Goal: Task Accomplishment & Management: Complete application form

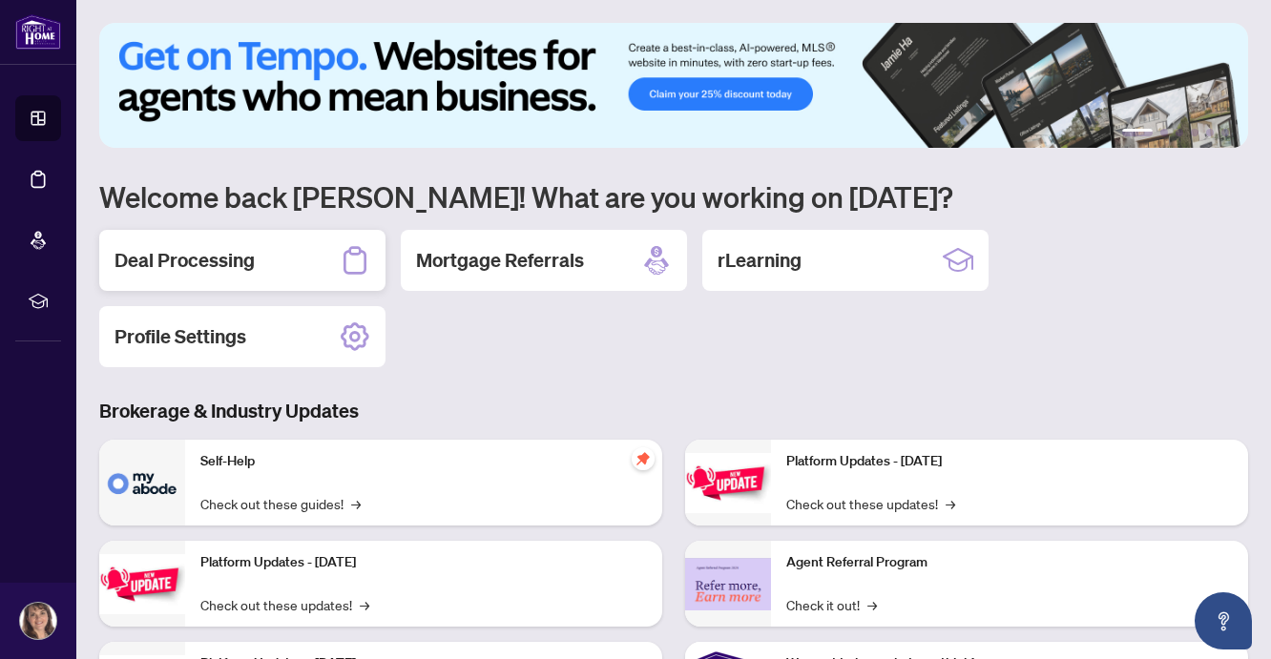
click at [276, 258] on div "Deal Processing" at bounding box center [242, 260] width 286 height 61
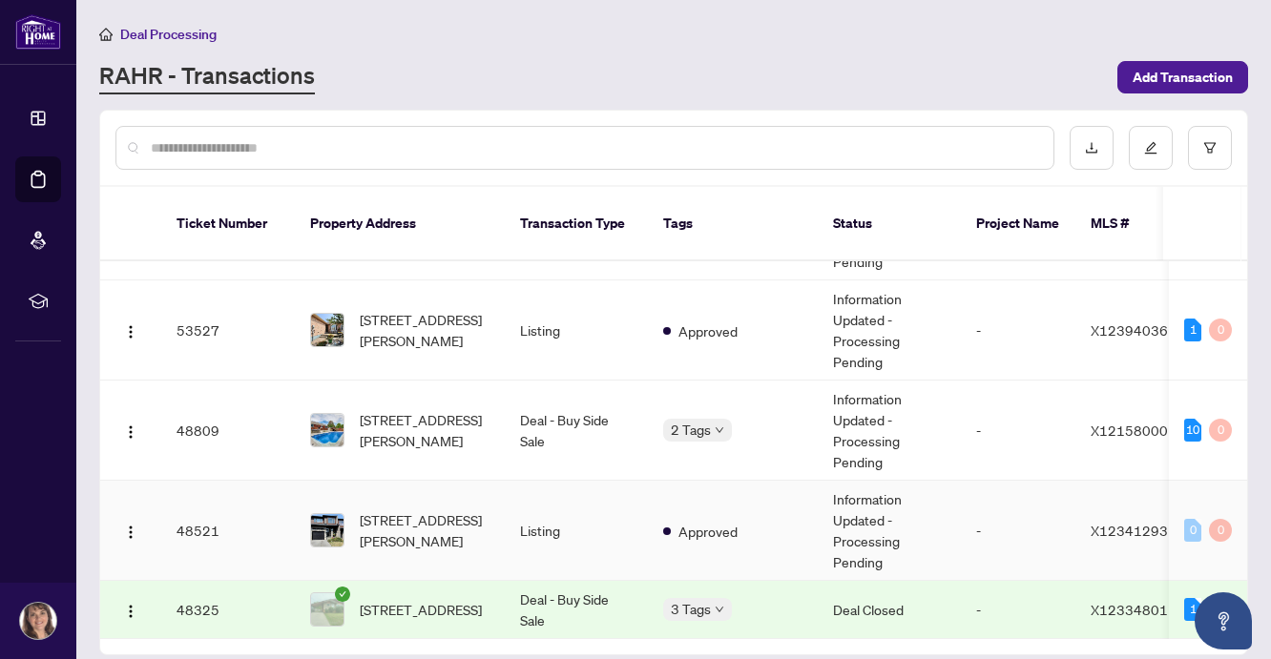
scroll to position [181, 0]
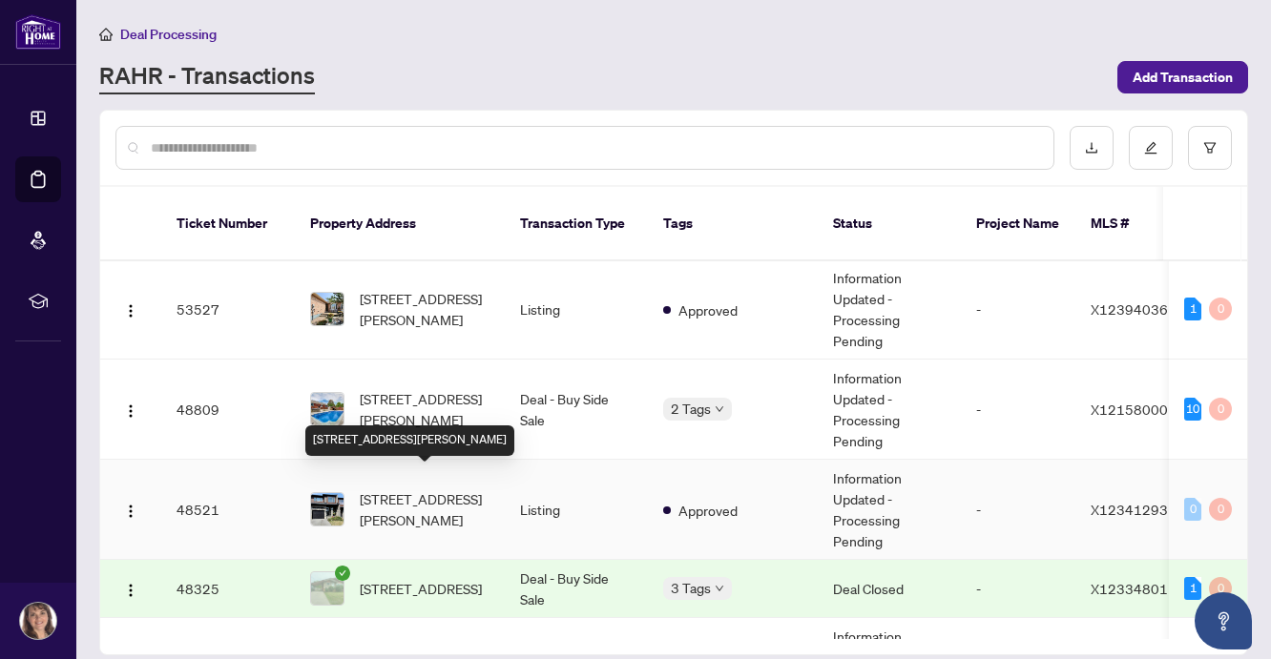
click at [433, 489] on span "[STREET_ADDRESS][PERSON_NAME]" at bounding box center [425, 510] width 130 height 42
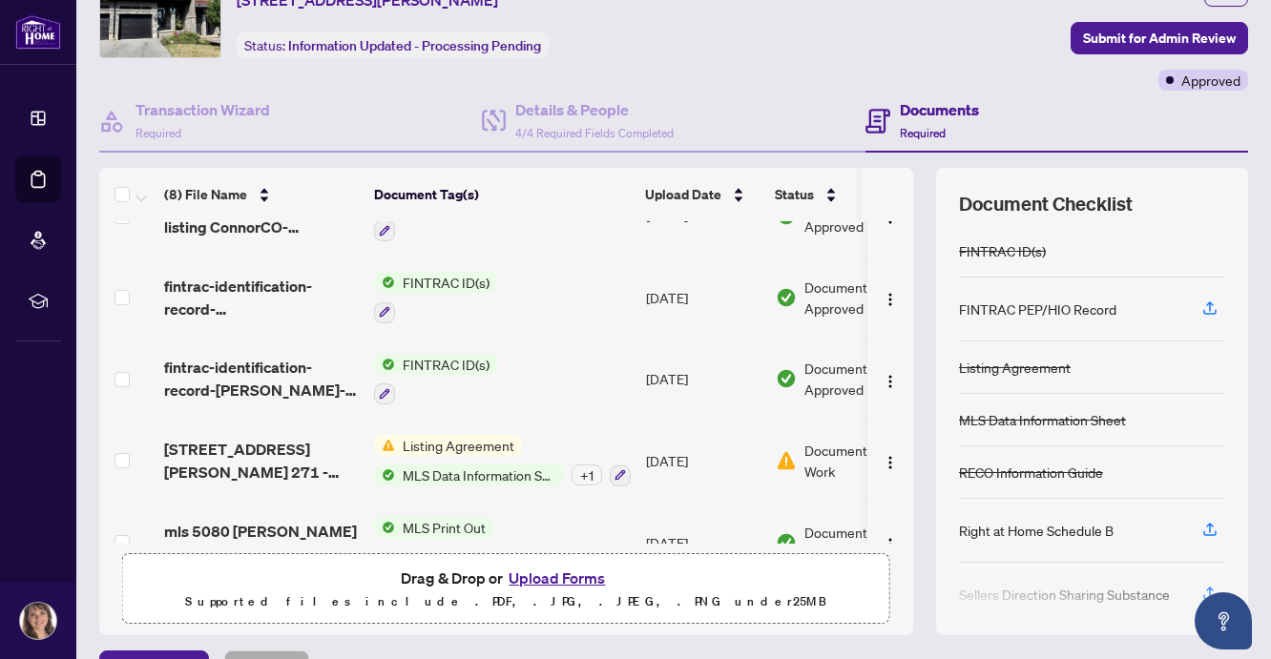
scroll to position [138, 0]
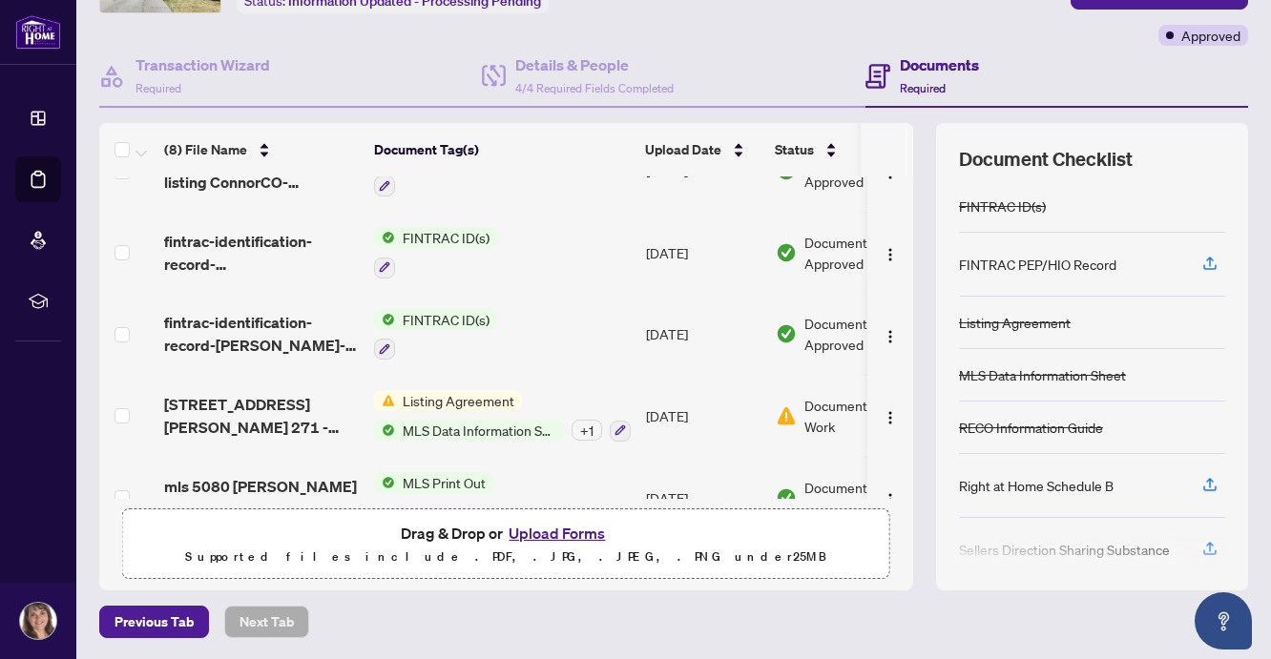
click at [455, 532] on span "Drag & Drop or Upload Forms" at bounding box center [506, 533] width 210 height 25
click at [578, 534] on button "Upload Forms" at bounding box center [557, 533] width 108 height 25
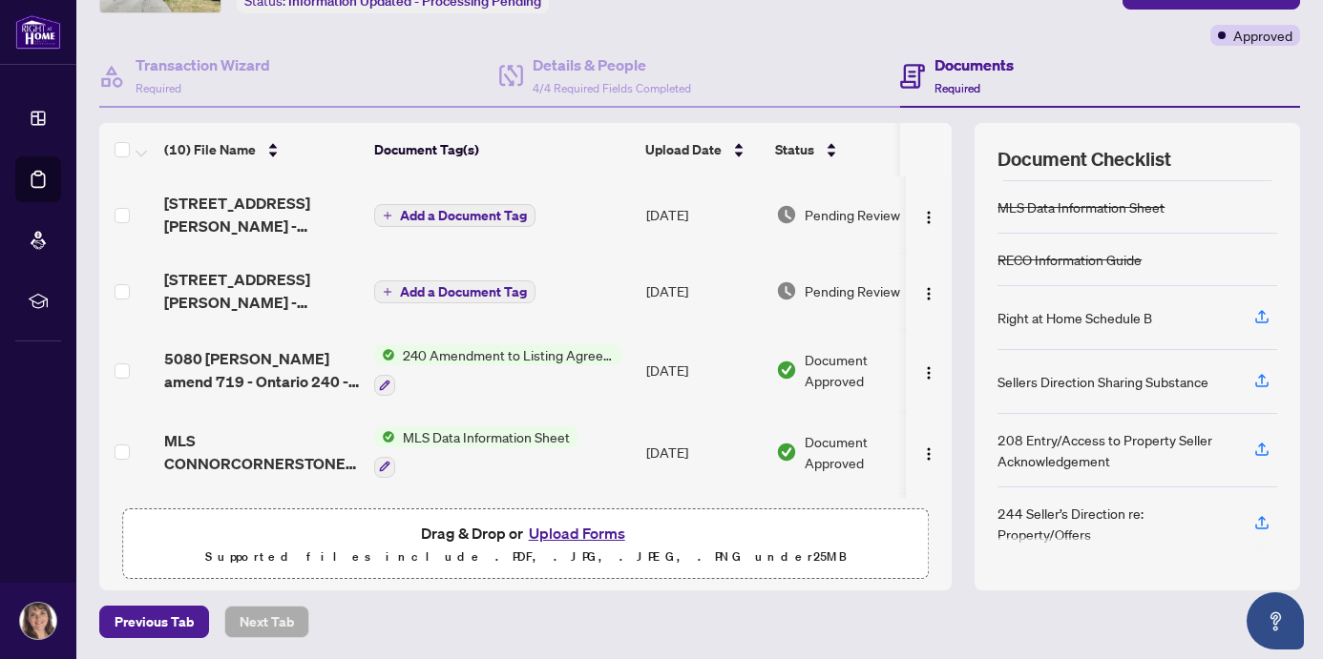
scroll to position [0, 0]
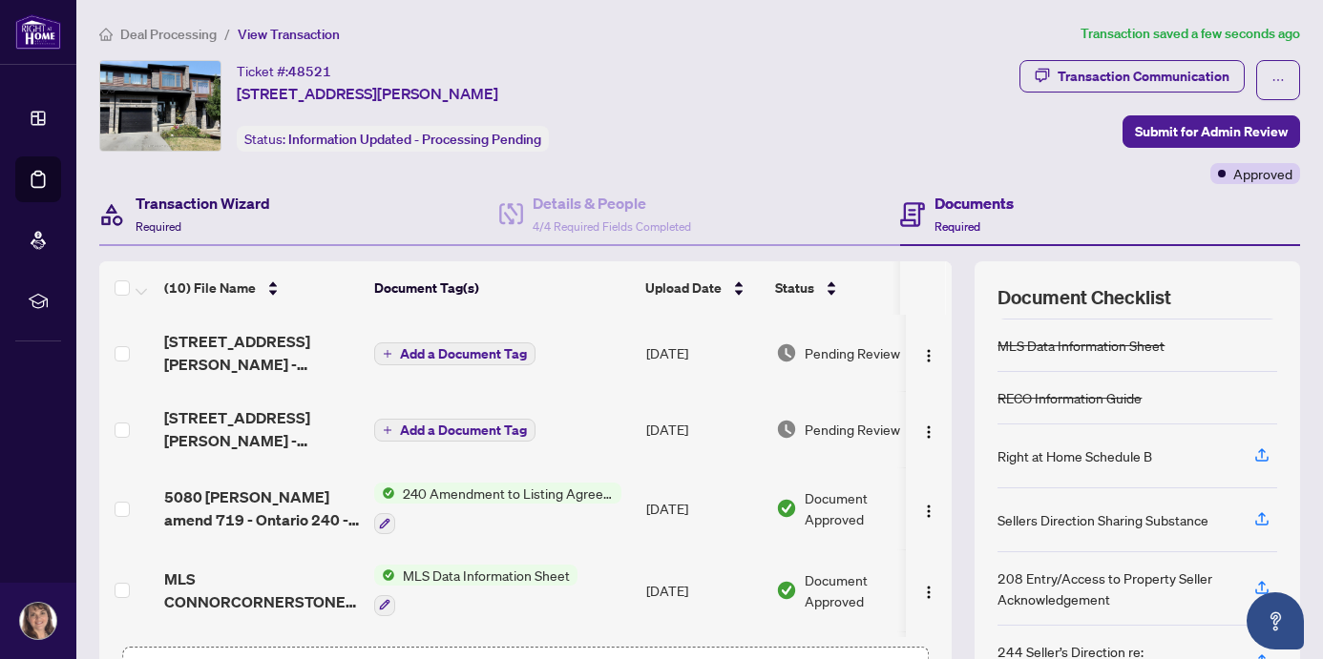
click at [215, 200] on h4 "Transaction Wizard" at bounding box center [203, 203] width 135 height 23
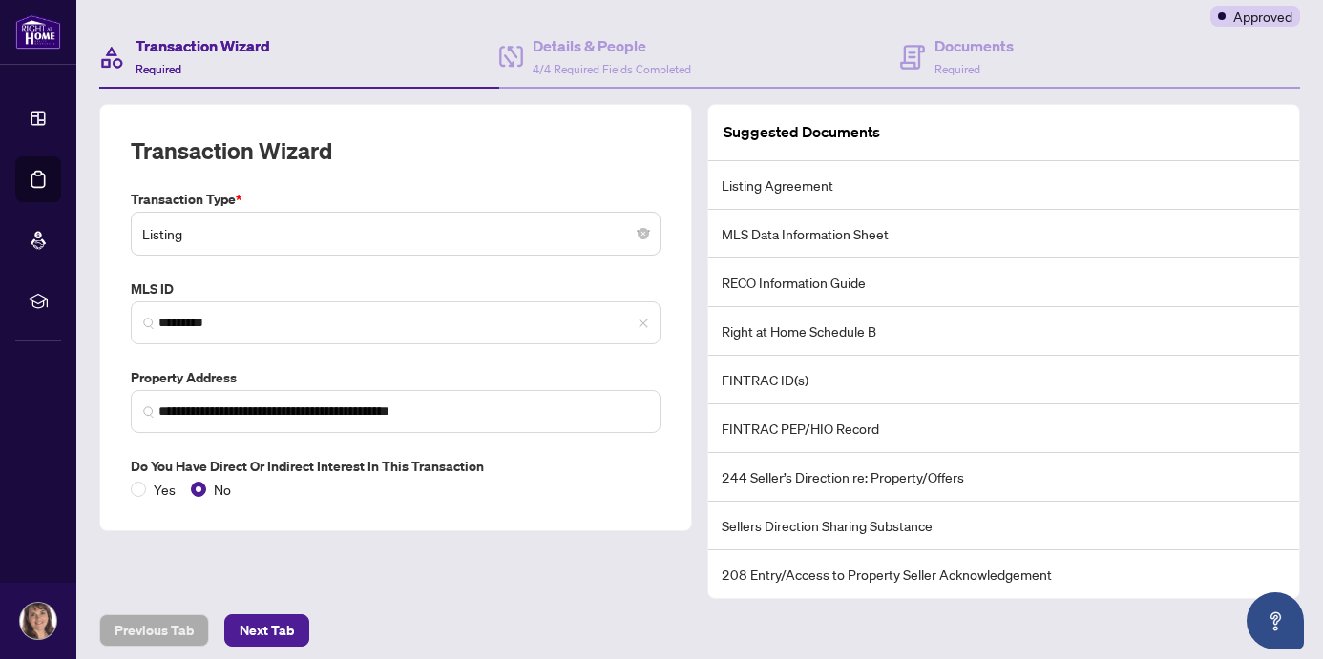
scroll to position [165, 0]
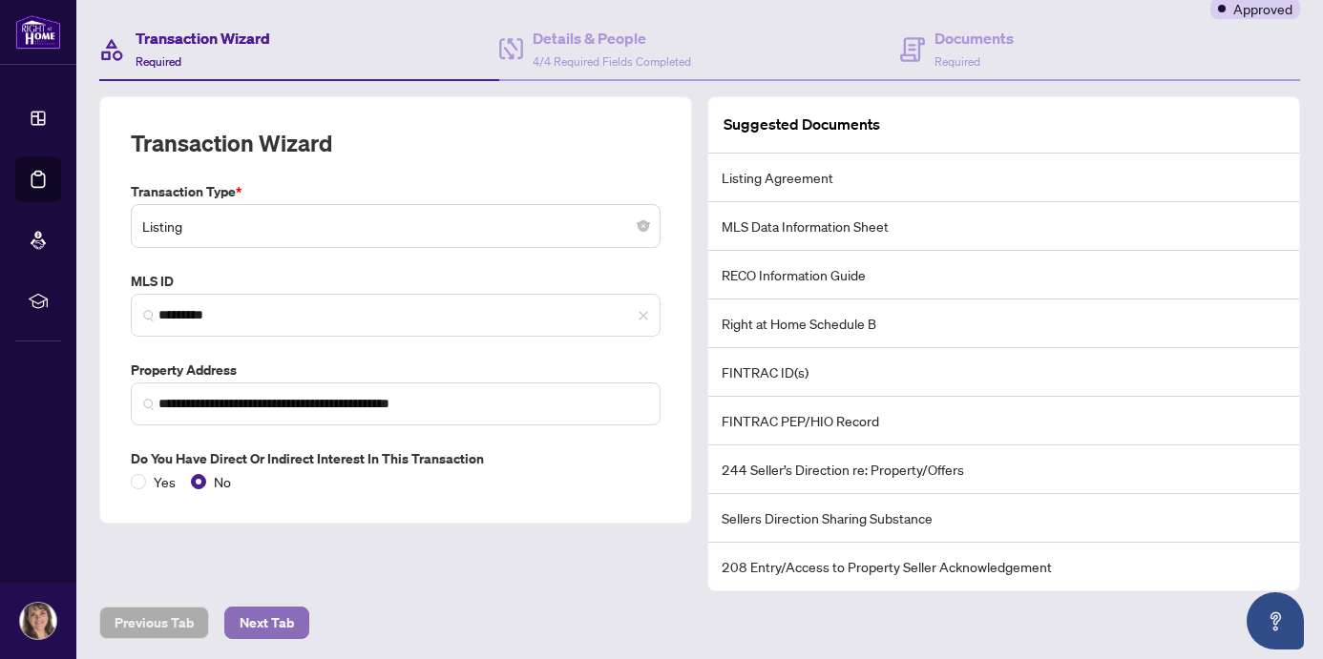
click at [259, 621] on span "Next Tab" at bounding box center [267, 623] width 54 height 31
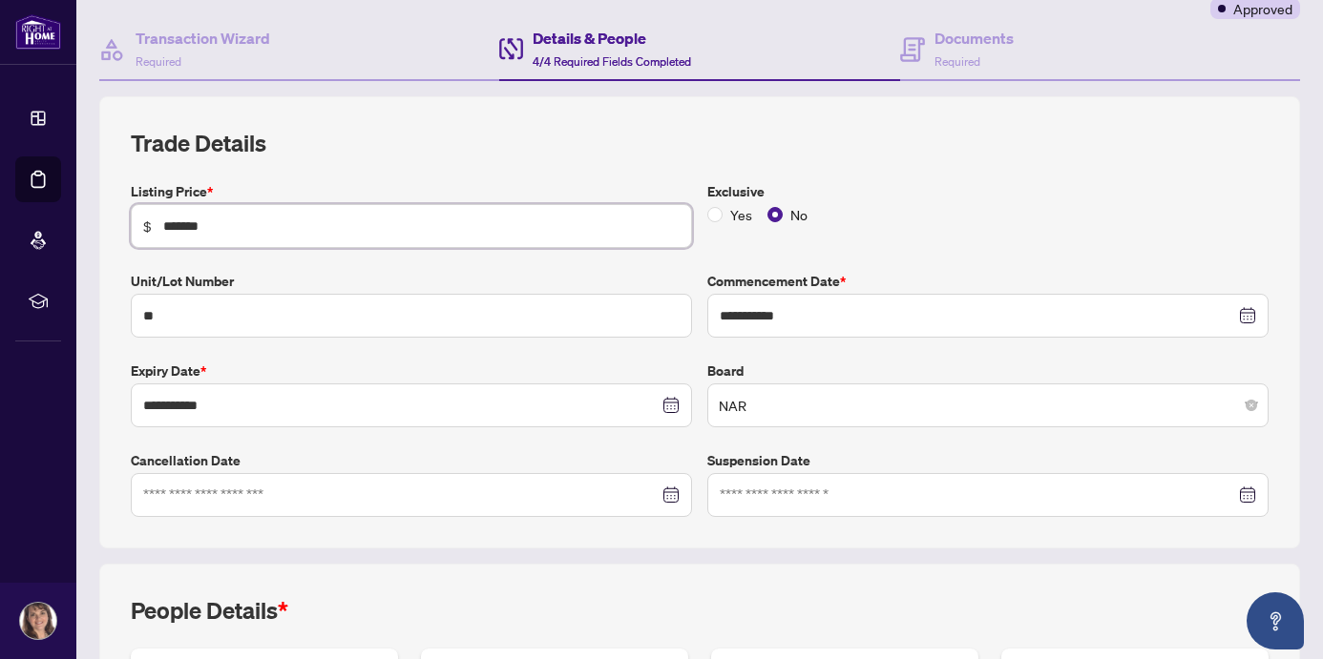
click at [185, 225] on input "*******" at bounding box center [421, 226] width 516 height 21
type input "*"
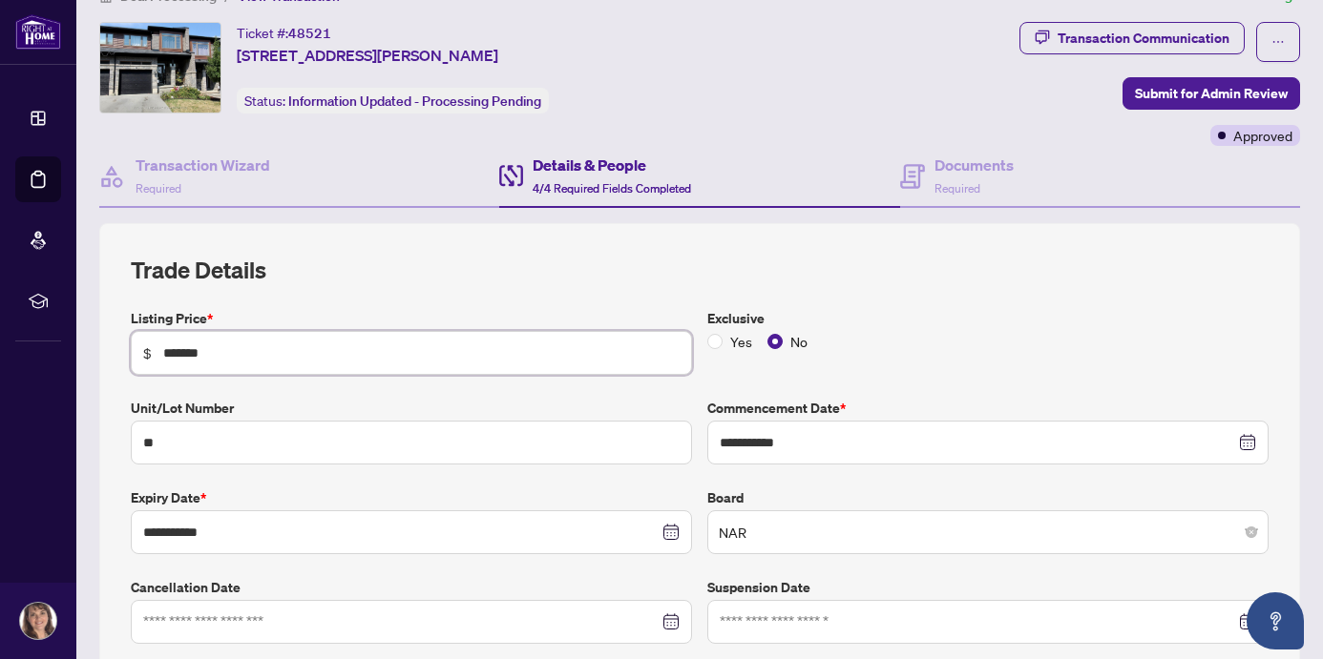
scroll to position [16, 0]
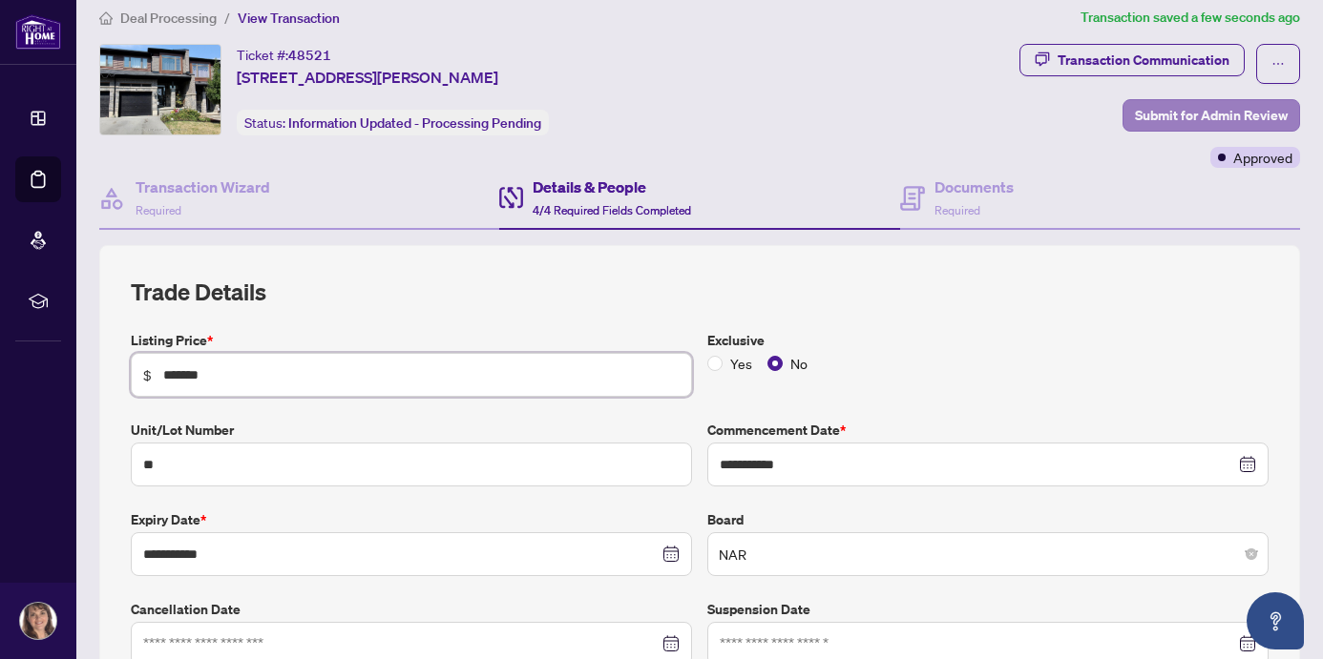
type input "*******"
click at [1169, 116] on span "Submit for Admin Review" at bounding box center [1211, 115] width 153 height 31
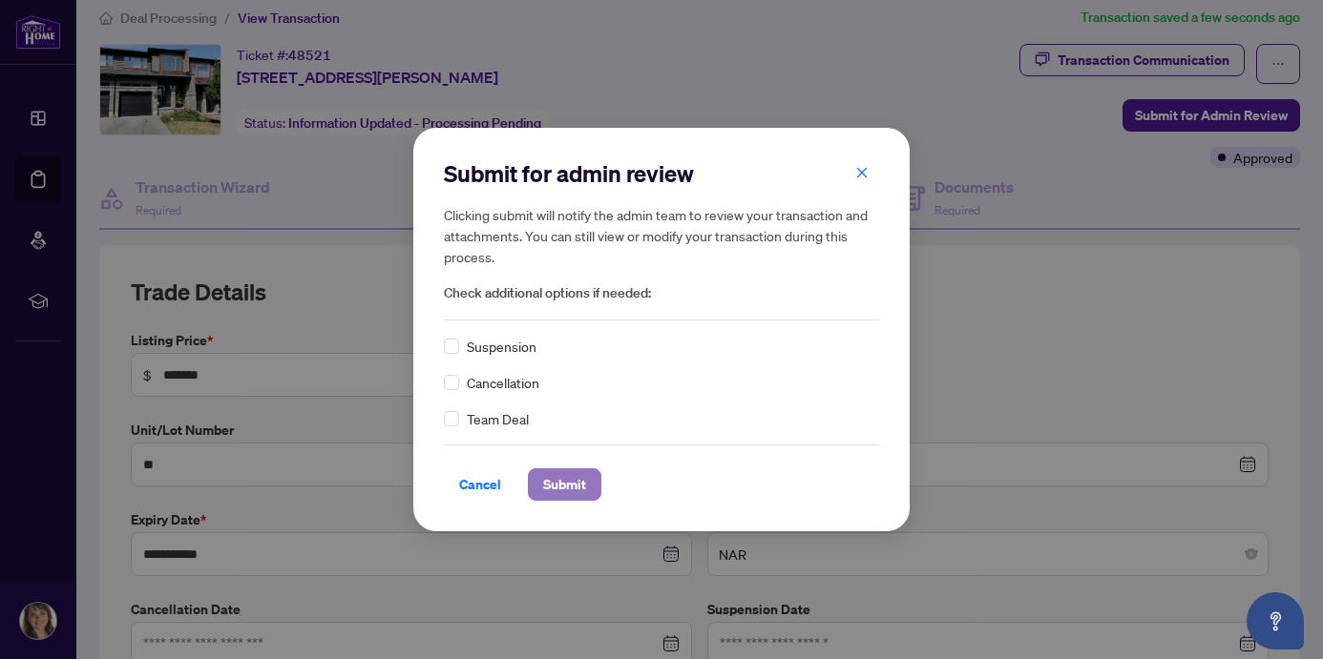
click at [561, 483] on span "Submit" at bounding box center [564, 485] width 43 height 31
